Goal: Task Accomplishment & Management: Complete application form

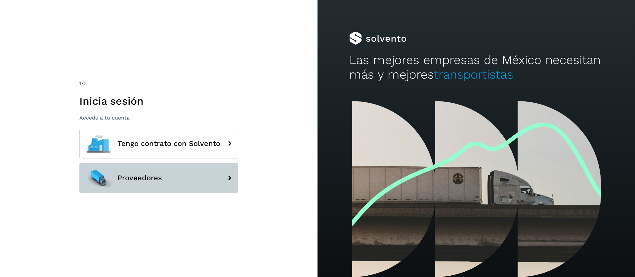
click at [177, 178] on button "Proveedores" at bounding box center [158, 178] width 159 height 30
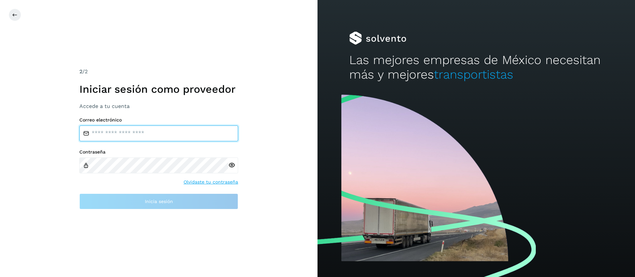
type input "**********"
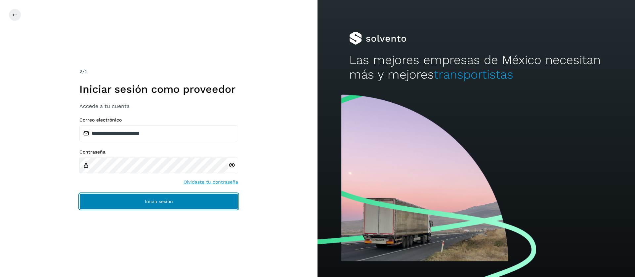
click at [171, 204] on button "Inicia sesión" at bounding box center [158, 202] width 159 height 16
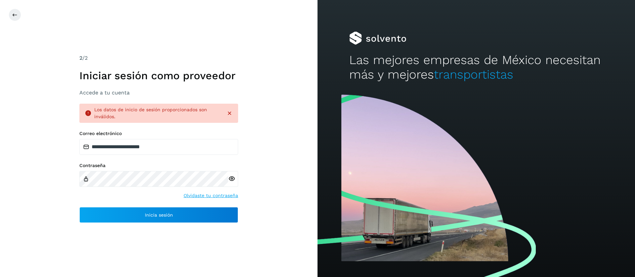
click at [232, 181] on icon at bounding box center [231, 179] width 7 height 7
click at [234, 178] on icon at bounding box center [231, 179] width 7 height 7
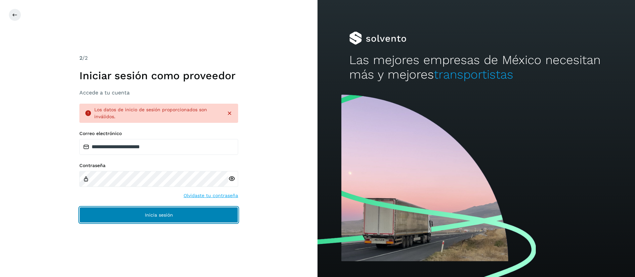
click at [177, 216] on button "Inicia sesión" at bounding box center [158, 215] width 159 height 16
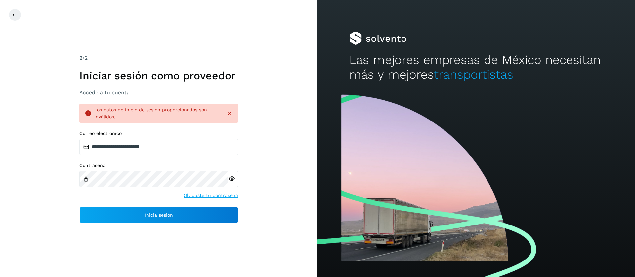
click at [230, 114] on icon at bounding box center [229, 113] width 7 height 7
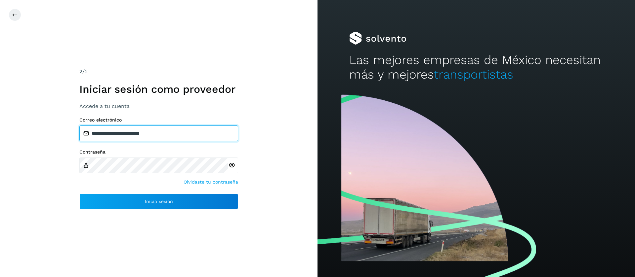
click at [185, 137] on input "**********" at bounding box center [158, 134] width 159 height 16
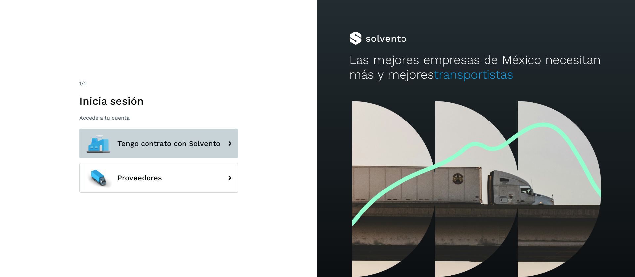
click at [177, 143] on span "Tengo contrato con Solvento" at bounding box center [168, 144] width 103 height 8
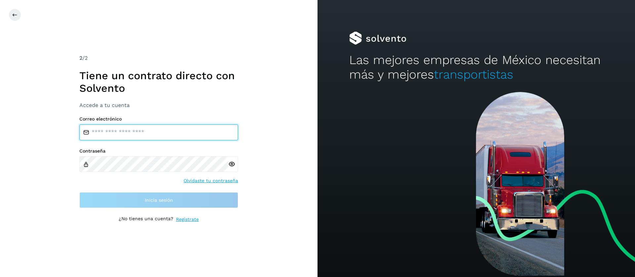
type input "**********"
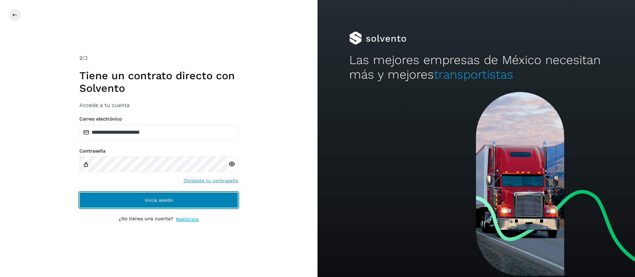
click at [146, 202] on span "Inicia sesión" at bounding box center [159, 200] width 28 height 5
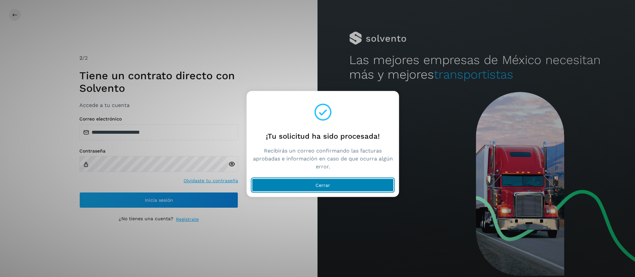
click at [309, 184] on button "Cerrar" at bounding box center [323, 185] width 142 height 13
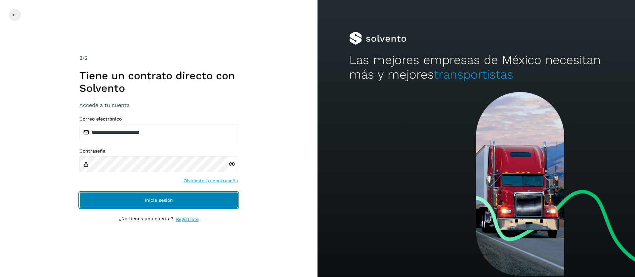
click at [186, 203] on button "Inicia sesión" at bounding box center [158, 200] width 159 height 16
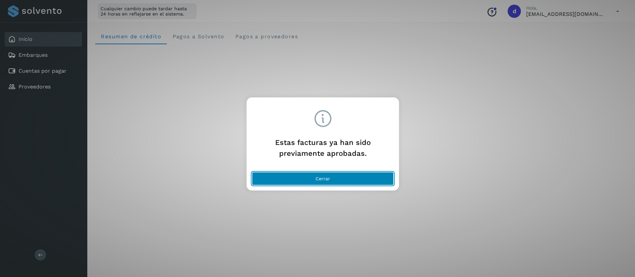
drag, startPoint x: 327, startPoint y: 184, endPoint x: 325, endPoint y: 181, distance: 3.9
click at [325, 182] on button "Cerrar" at bounding box center [323, 178] width 142 height 13
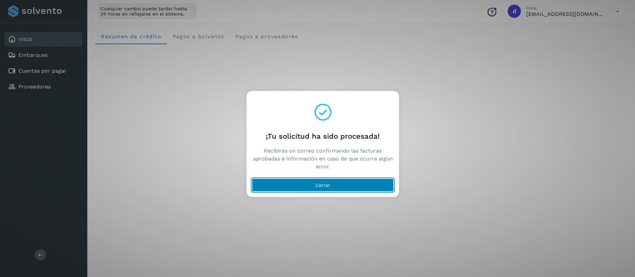
click at [296, 187] on button "Cerrar" at bounding box center [323, 185] width 142 height 13
